Goal: Information Seeking & Learning: Learn about a topic

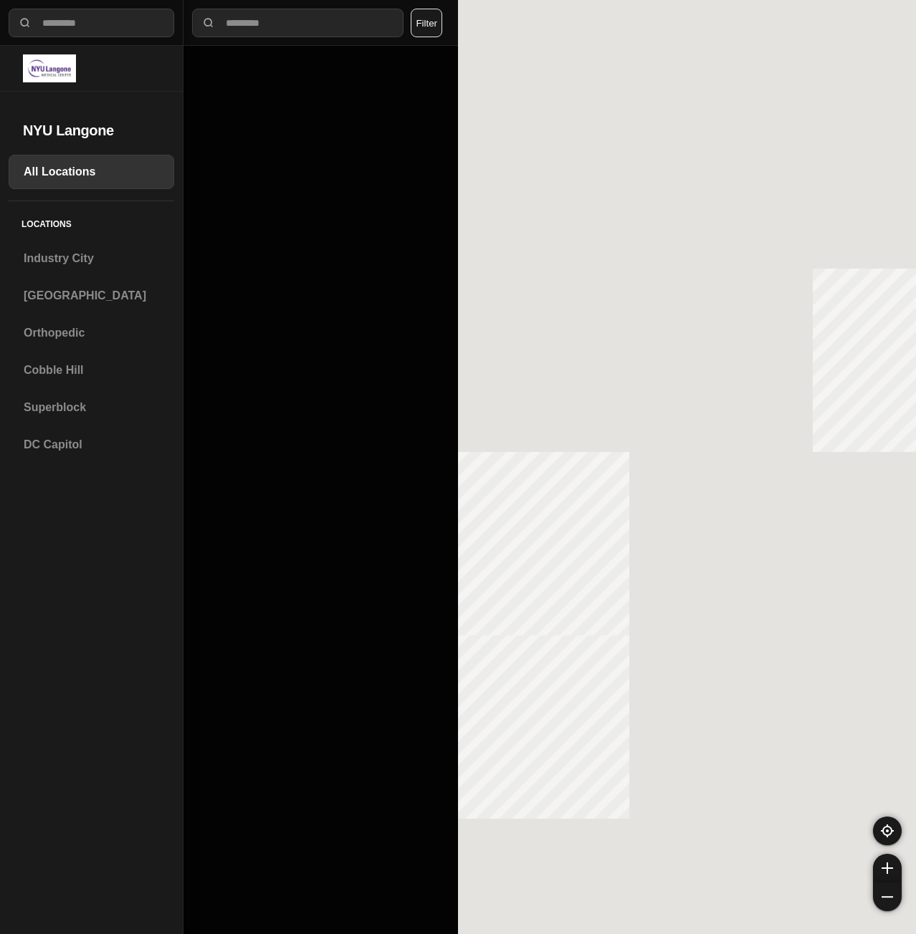
select select "*"
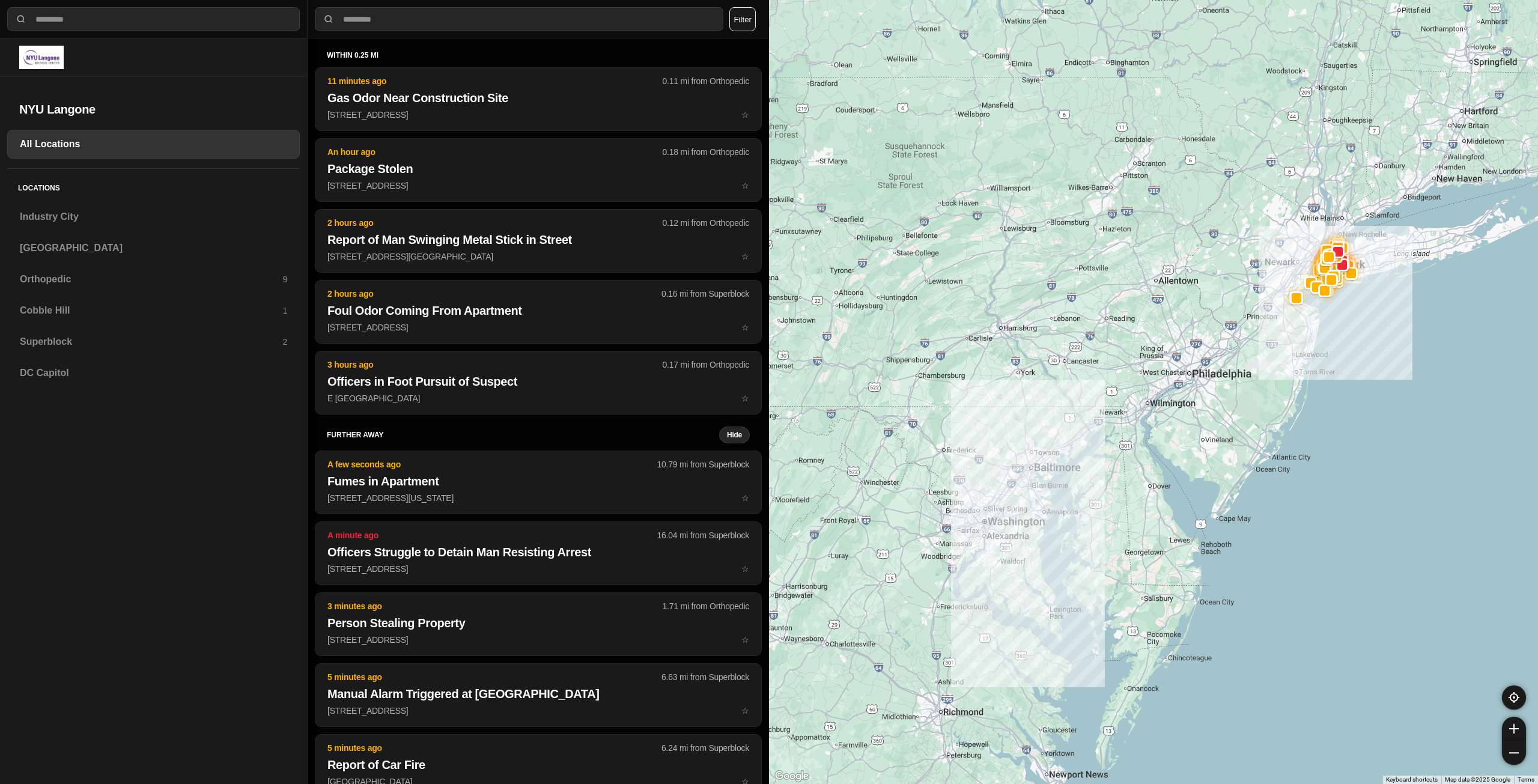
click at [44, 69] on div at bounding box center [153, 57] width 268 height 23
click at [45, 63] on img at bounding box center [41, 57] width 44 height 23
click at [97, 348] on h3 "Superblock" at bounding box center [151, 341] width 262 height 14
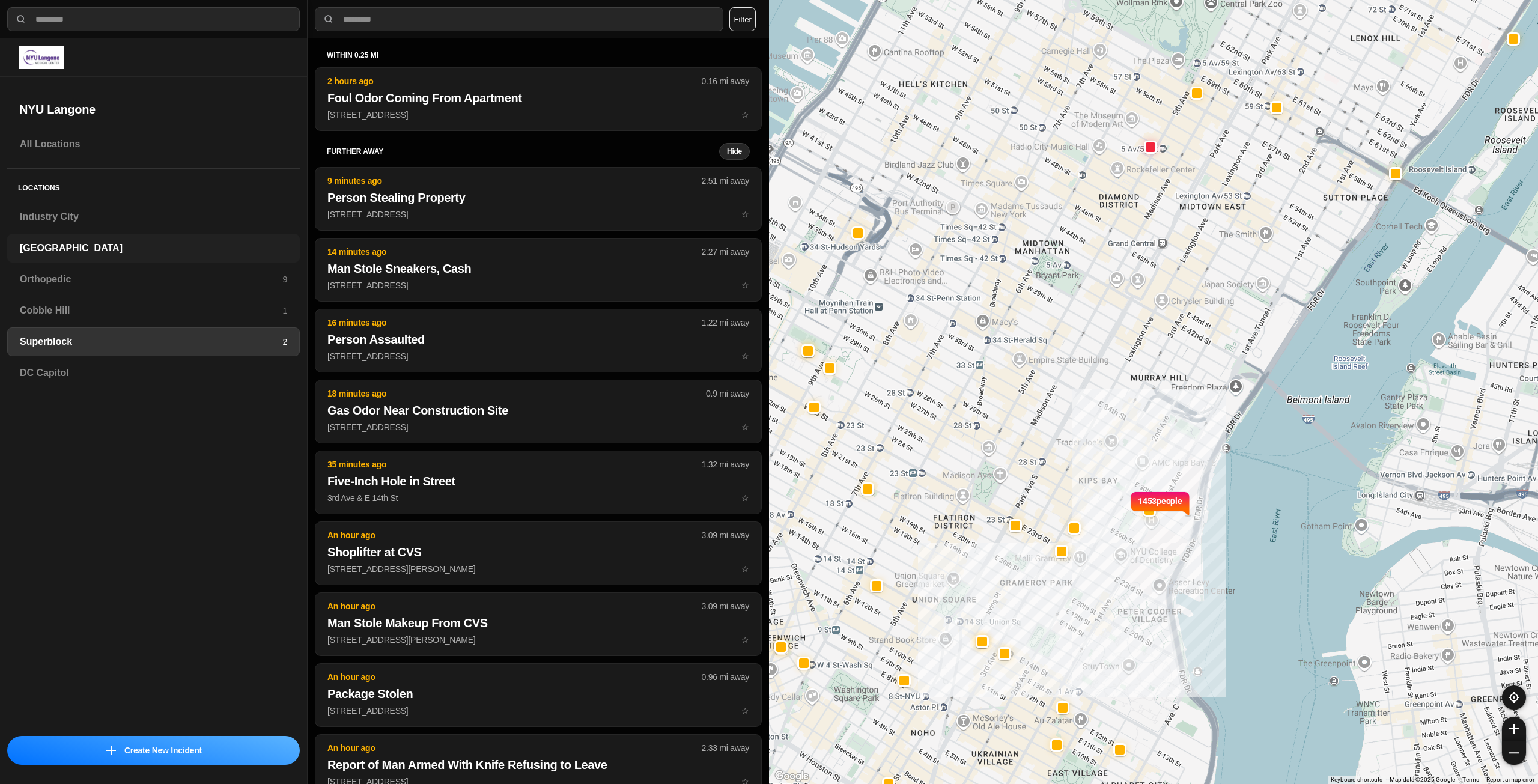
click at [80, 257] on div "[GEOGRAPHIC_DATA]" at bounding box center [153, 248] width 293 height 29
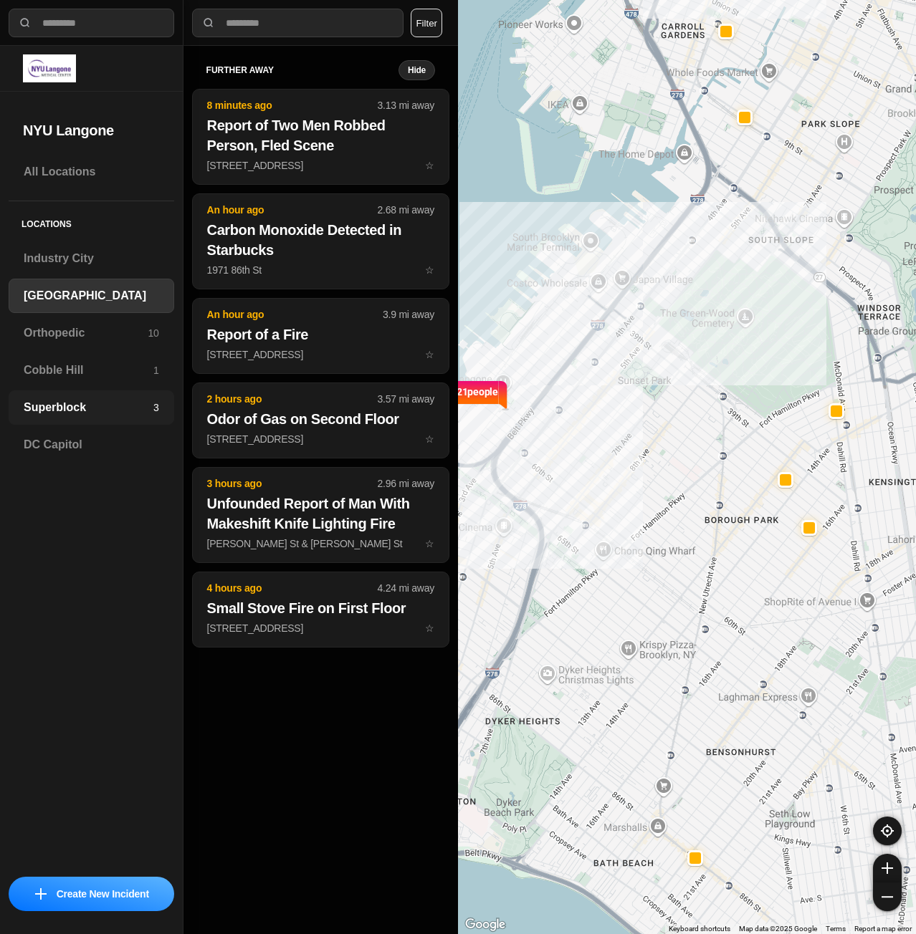
click at [81, 412] on h3 "Superblock" at bounding box center [89, 407] width 130 height 17
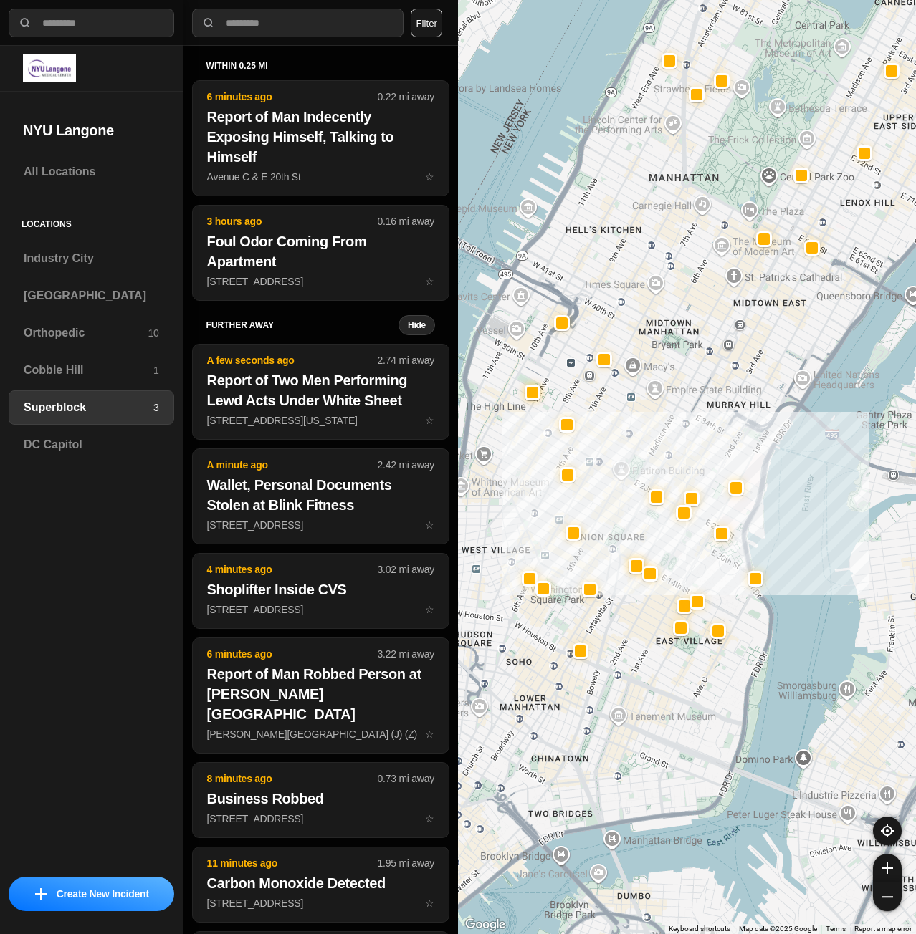
drag, startPoint x: 638, startPoint y: 552, endPoint x: 702, endPoint y: 446, distance: 123.5
click at [703, 447] on div at bounding box center [687, 467] width 458 height 934
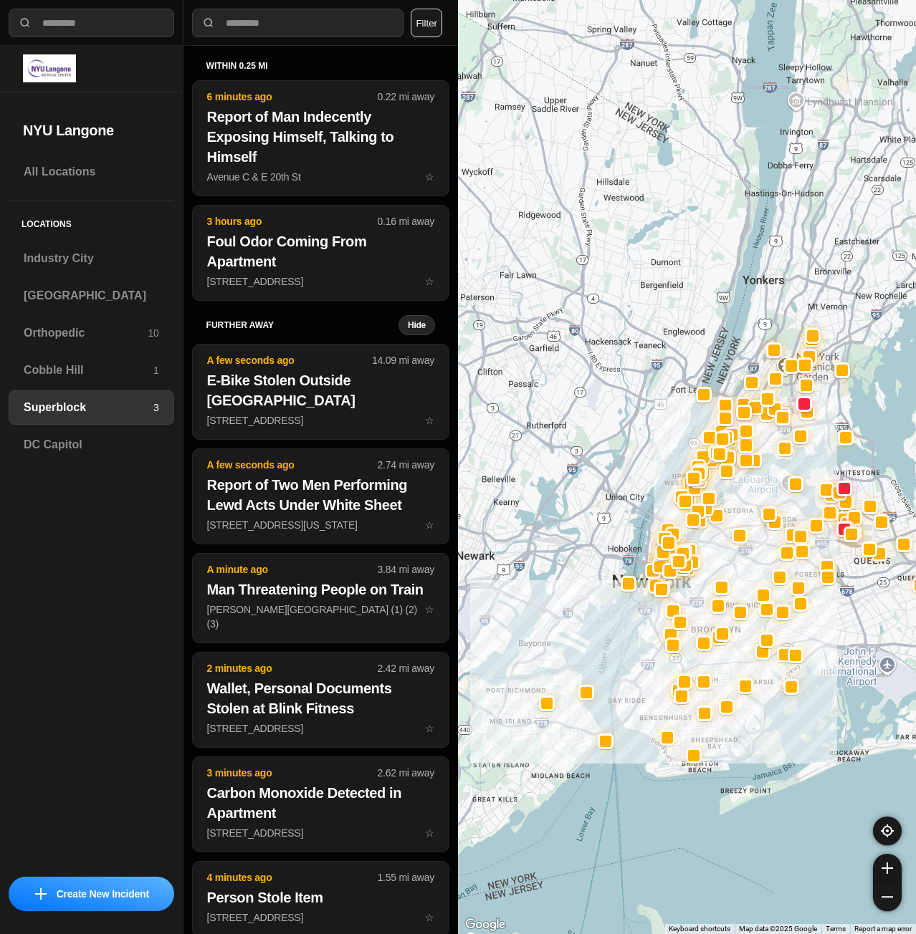
drag, startPoint x: 615, startPoint y: 838, endPoint x: 611, endPoint y: 656, distance: 182.1
click at [611, 656] on div at bounding box center [687, 467] width 458 height 934
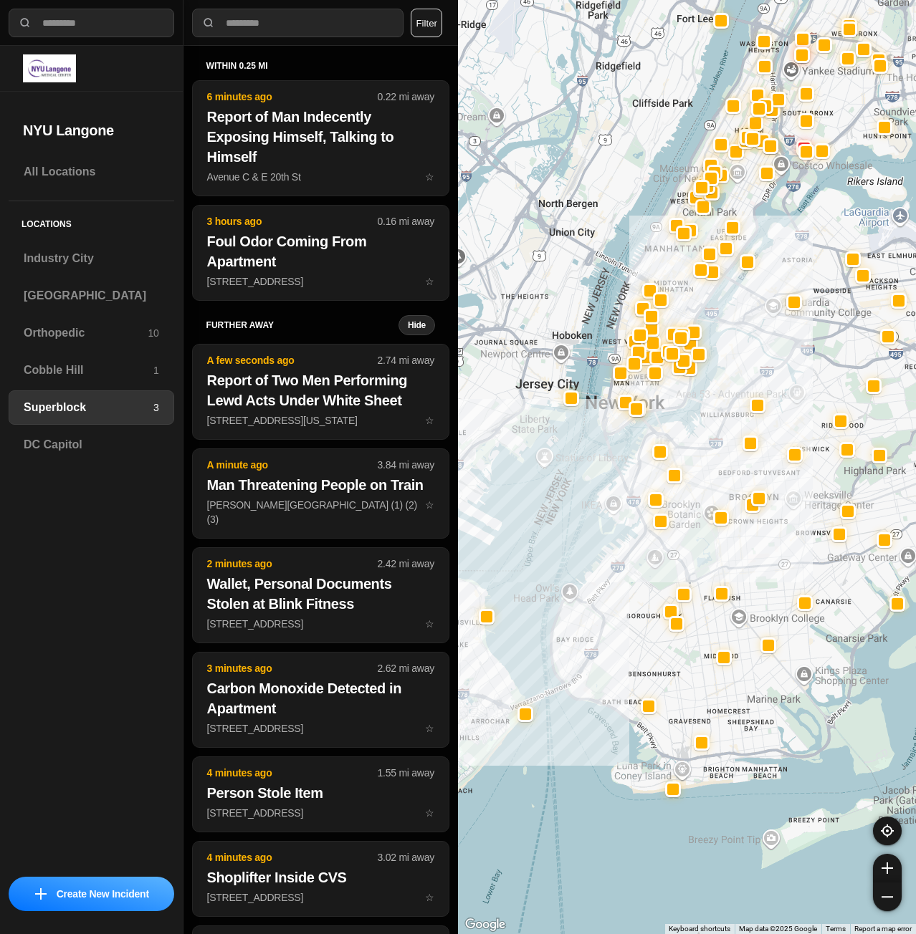
drag, startPoint x: 737, startPoint y: 703, endPoint x: 714, endPoint y: 712, distance: 24.1
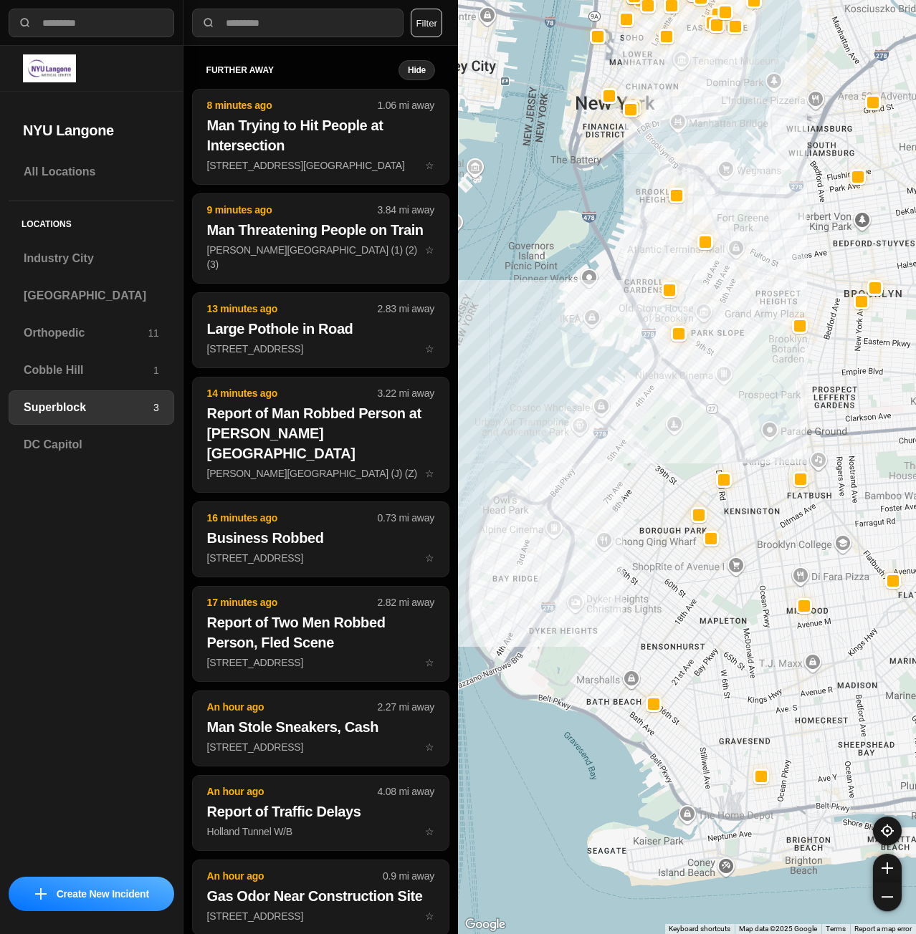
drag, startPoint x: 780, startPoint y: 716, endPoint x: 861, endPoint y: 614, distance: 130.0
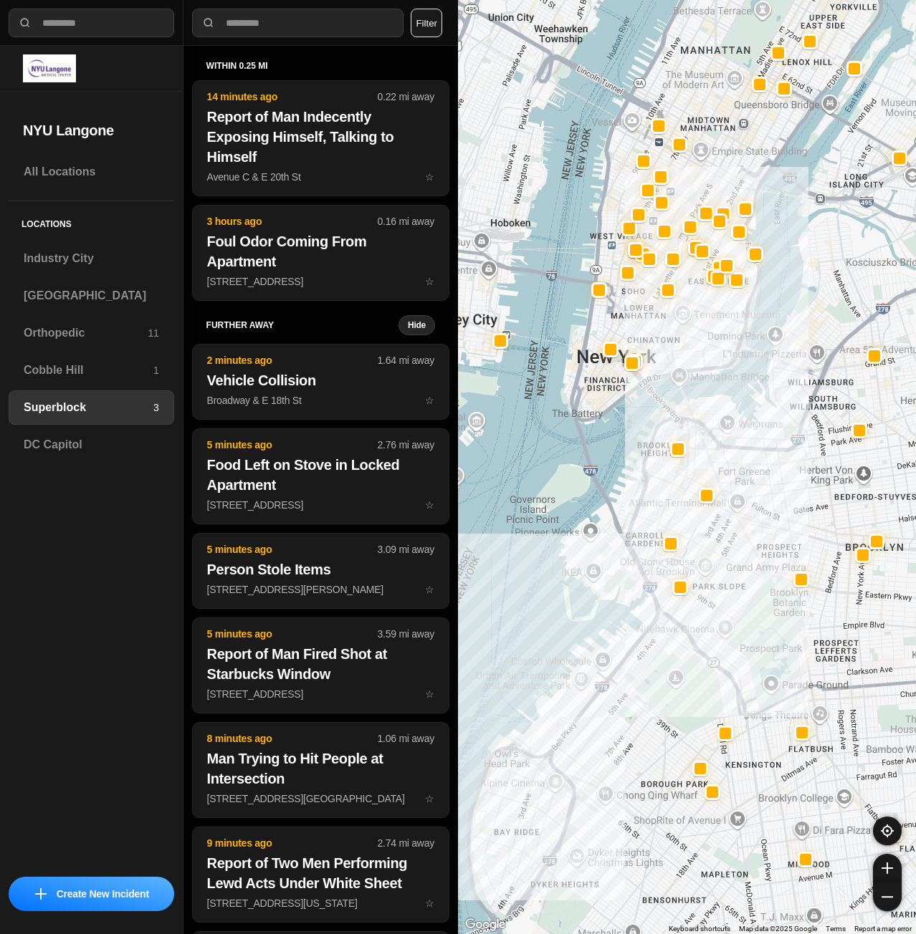
drag, startPoint x: 760, startPoint y: 504, endPoint x: 721, endPoint y: 656, distance: 157.6
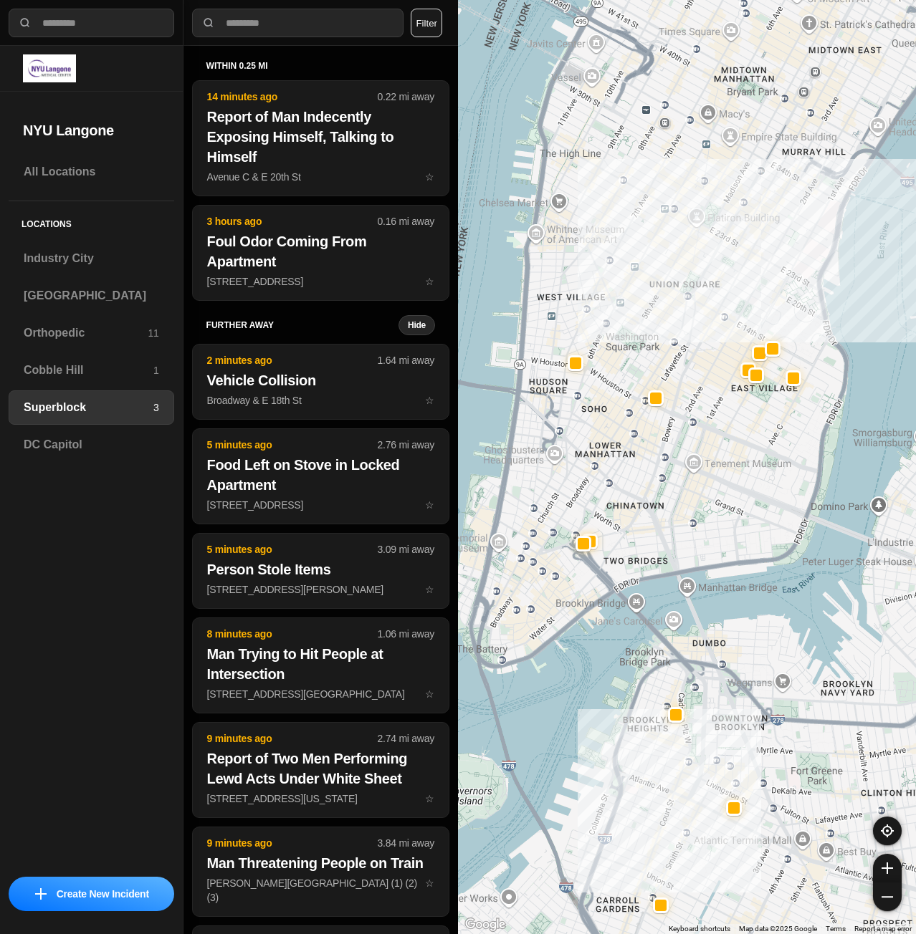
drag, startPoint x: 720, startPoint y: 439, endPoint x: 805, endPoint y: 770, distance: 341.0
click at [805, 770] on div at bounding box center [687, 467] width 458 height 934
